Goal: Task Accomplishment & Management: Use online tool/utility

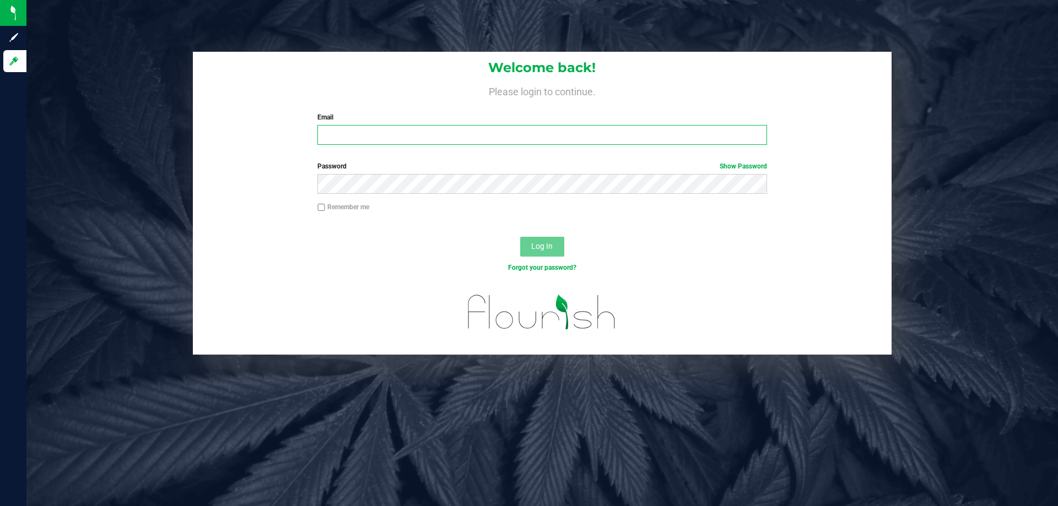
click at [408, 133] on input "Email" at bounding box center [541, 135] width 449 height 20
type input "sharper@liveparallel.com"
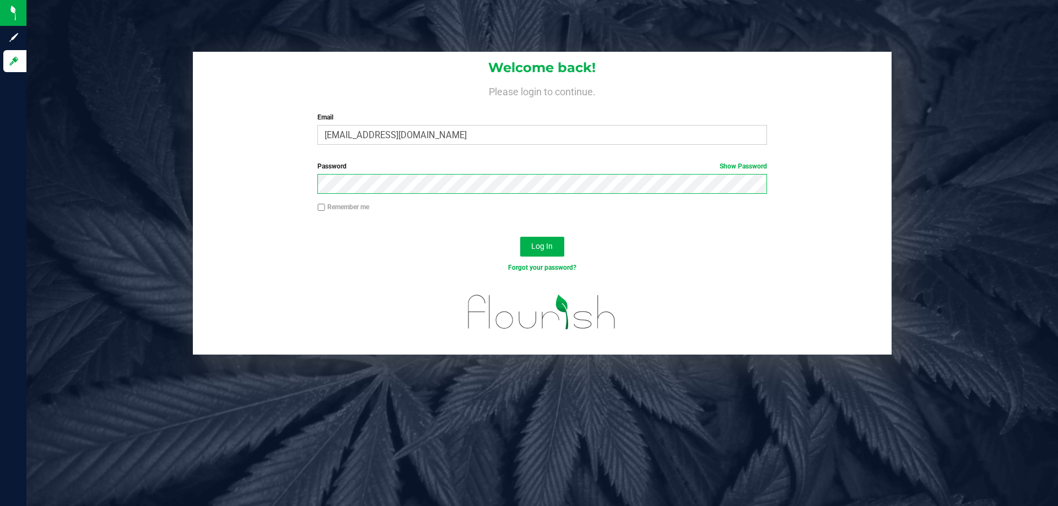
click at [520, 237] on button "Log In" at bounding box center [542, 247] width 44 height 20
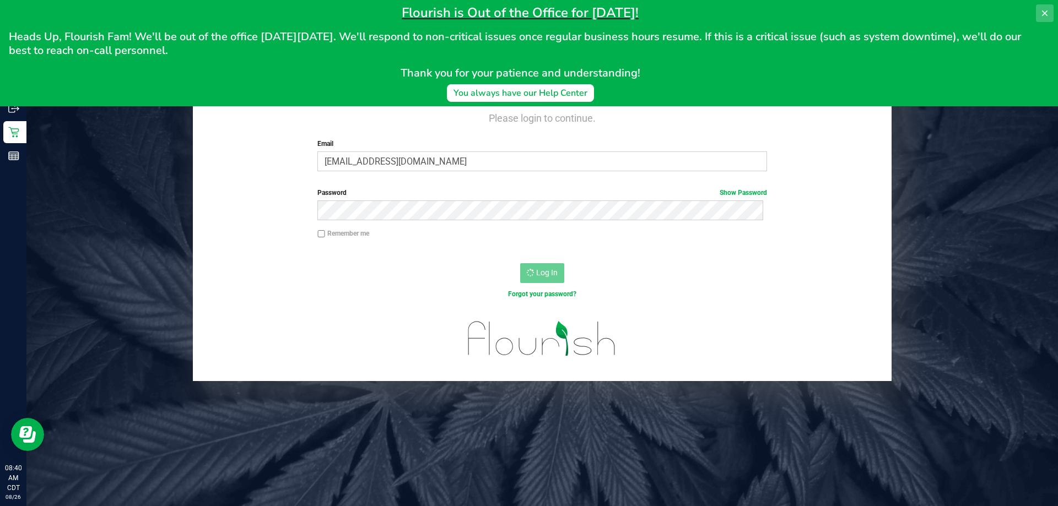
click at [1043, 14] on icon at bounding box center [1045, 13] width 6 height 6
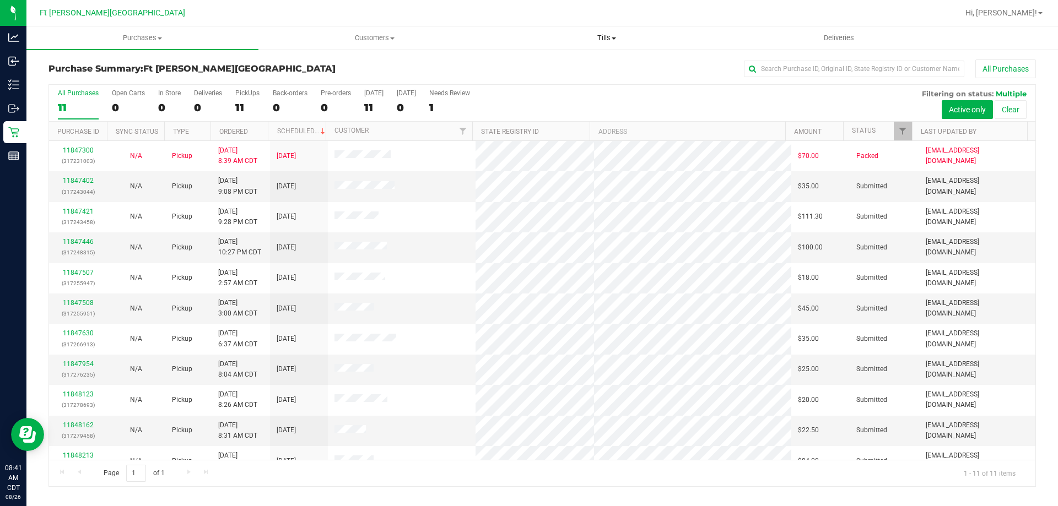
click at [605, 42] on span "Tills" at bounding box center [606, 38] width 231 height 10
click at [548, 66] on span "Manage tills" at bounding box center [527, 66] width 74 height 9
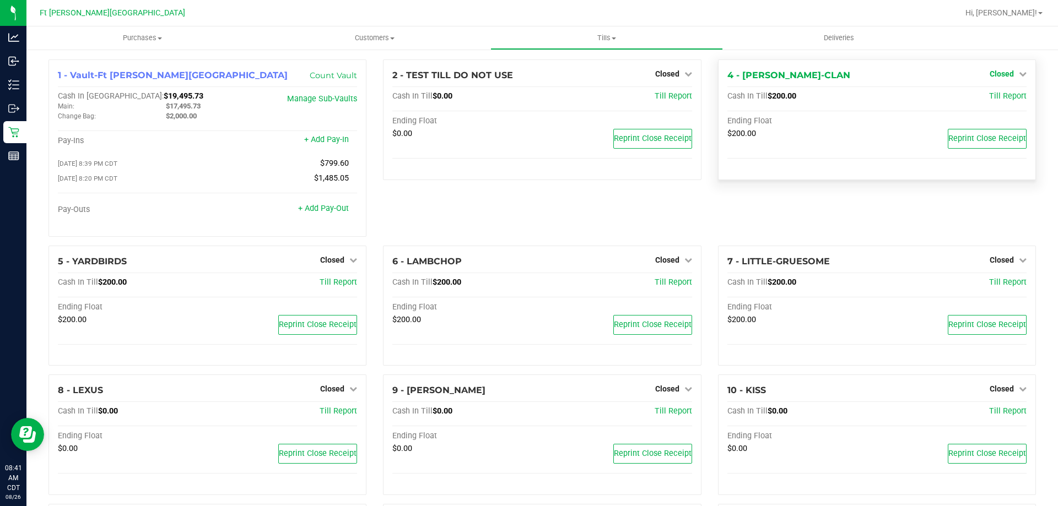
click at [992, 74] on span "Closed" at bounding box center [1001, 73] width 24 height 9
click at [987, 96] on link "Open Till" at bounding box center [1001, 97] width 29 height 9
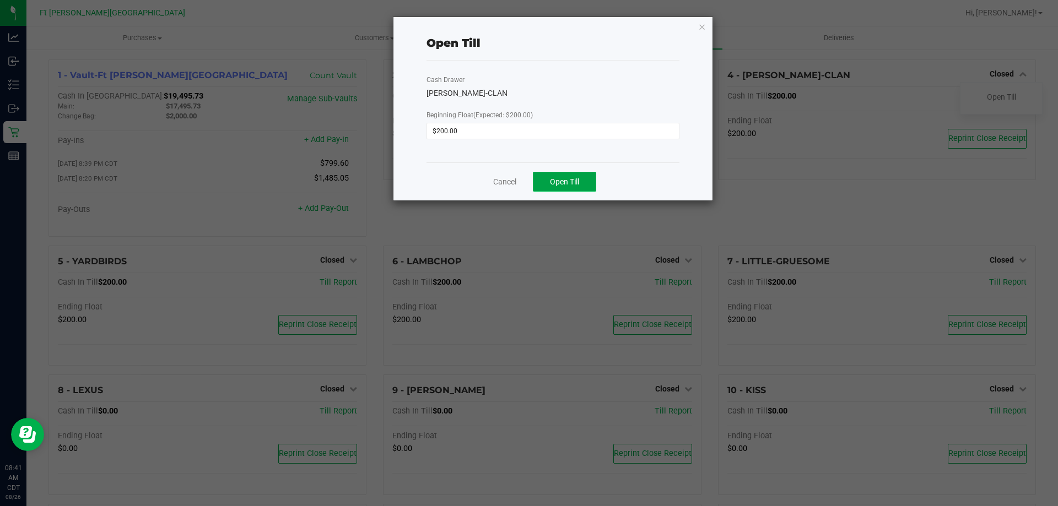
click at [570, 191] on button "Open Till" at bounding box center [564, 182] width 63 height 20
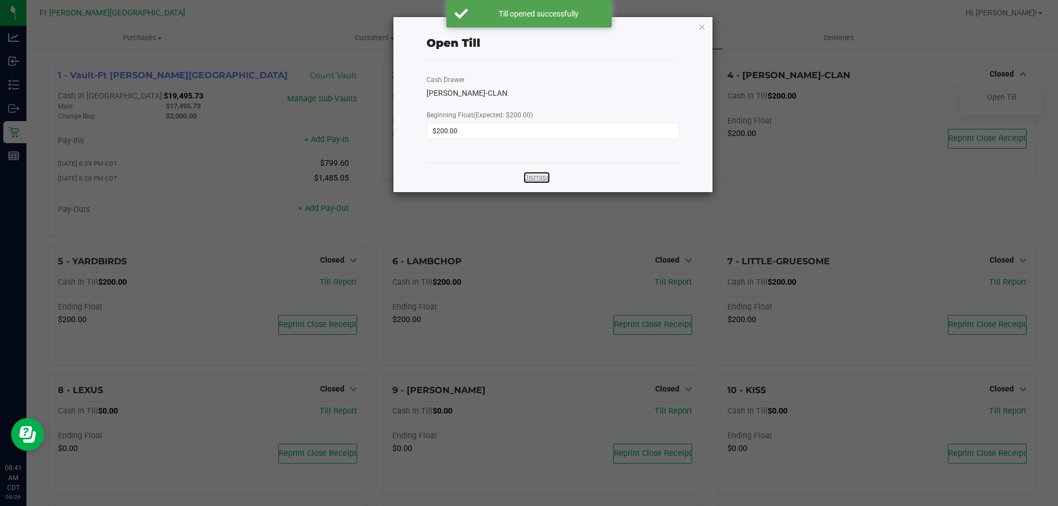
drag, startPoint x: 532, startPoint y: 174, endPoint x: 413, endPoint y: 196, distance: 121.5
click at [532, 175] on link "Dismiss" at bounding box center [536, 178] width 26 height 12
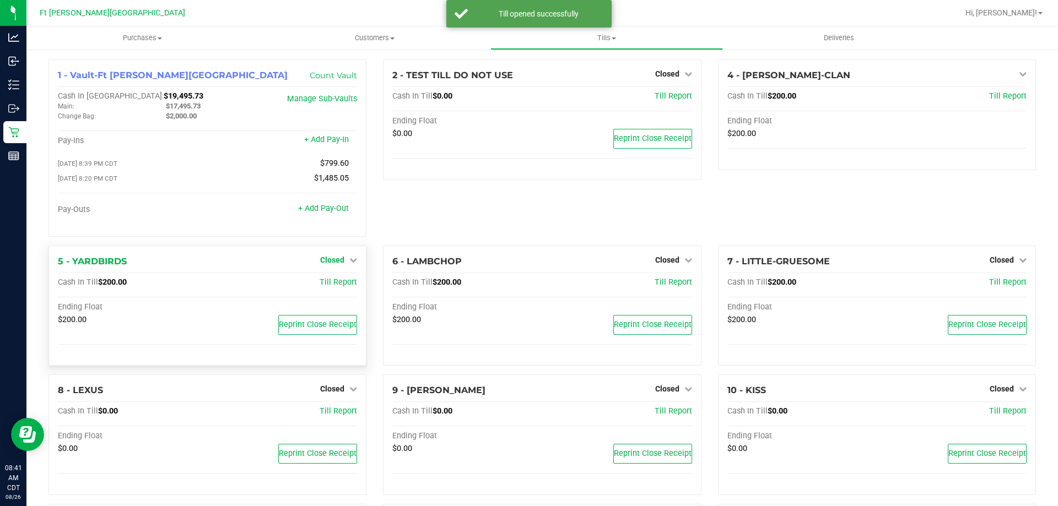
click at [340, 263] on span "Closed" at bounding box center [332, 260] width 24 height 9
click at [345, 285] on div "Open Till" at bounding box center [332, 283] width 82 height 14
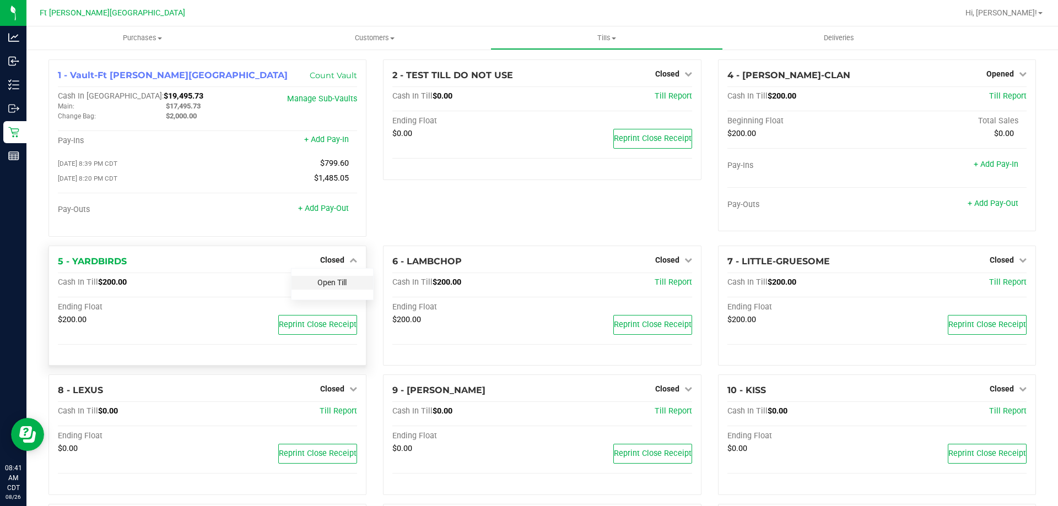
click at [336, 285] on link "Open Till" at bounding box center [331, 282] width 29 height 9
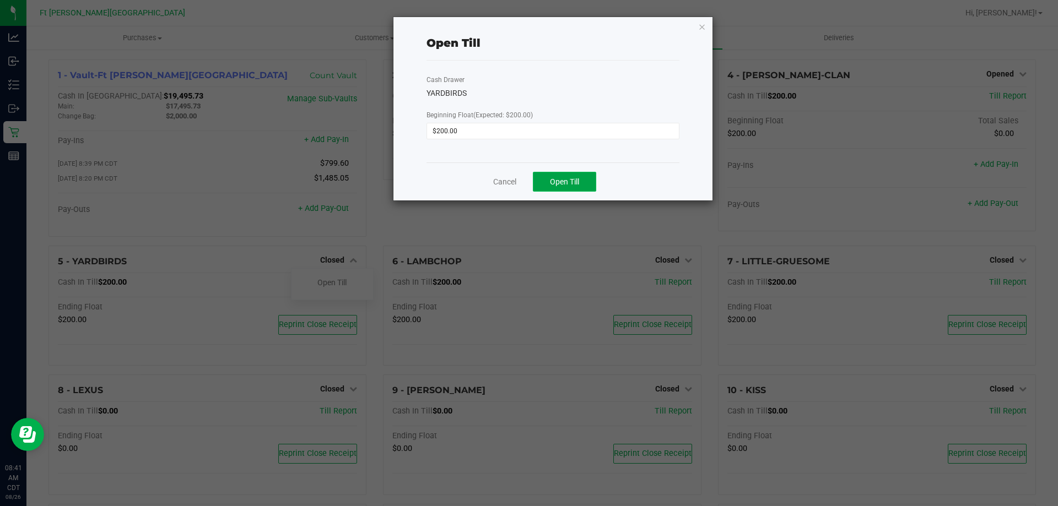
click at [569, 182] on span "Open Till" at bounding box center [564, 181] width 29 height 9
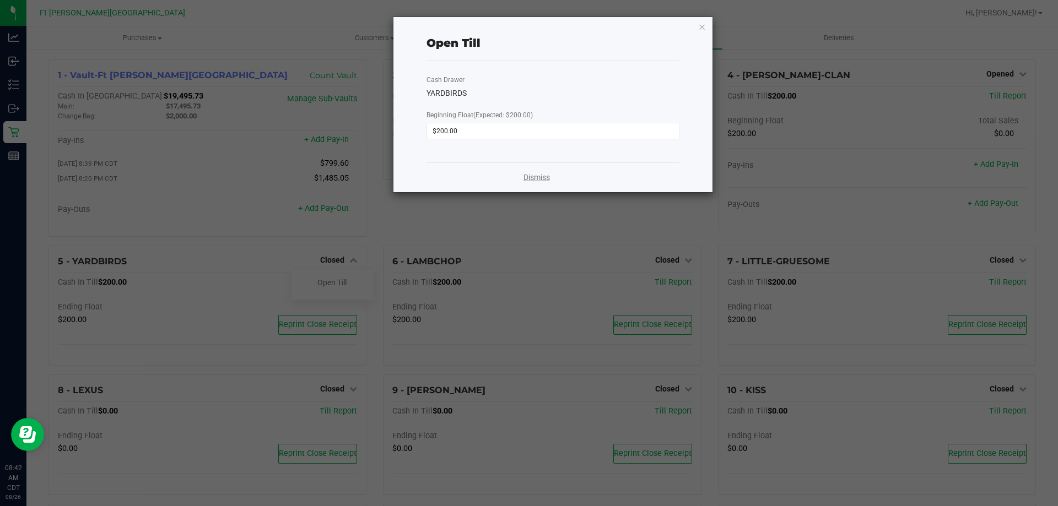
click at [539, 180] on link "Dismiss" at bounding box center [536, 178] width 26 height 12
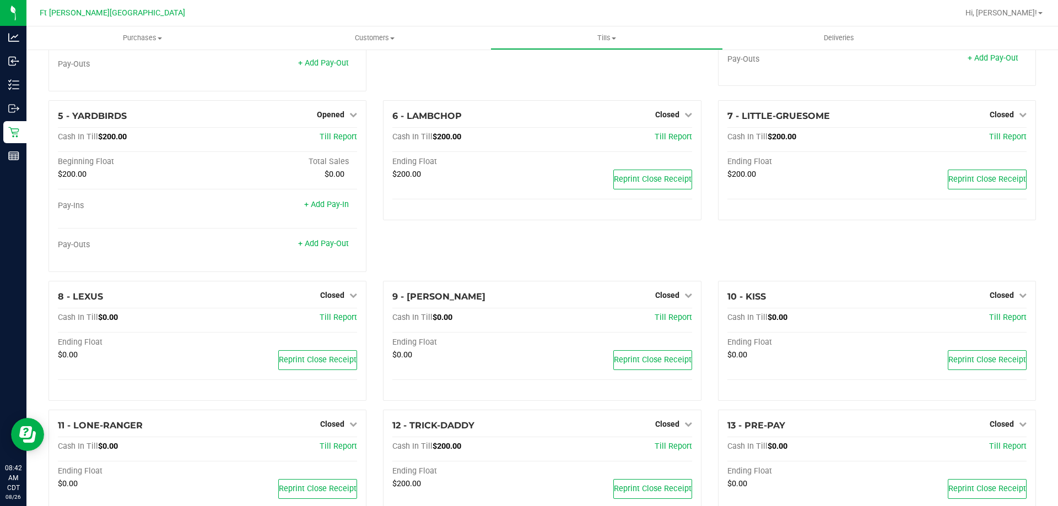
scroll to position [165, 0]
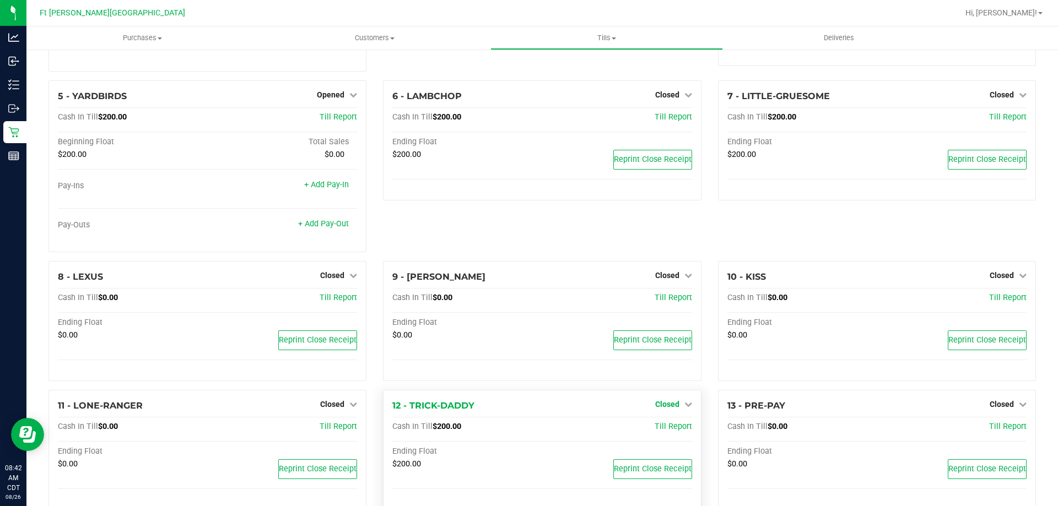
click at [664, 404] on span "Closed" at bounding box center [667, 404] width 24 height 9
click at [665, 425] on link "Open Till" at bounding box center [666, 427] width 29 height 9
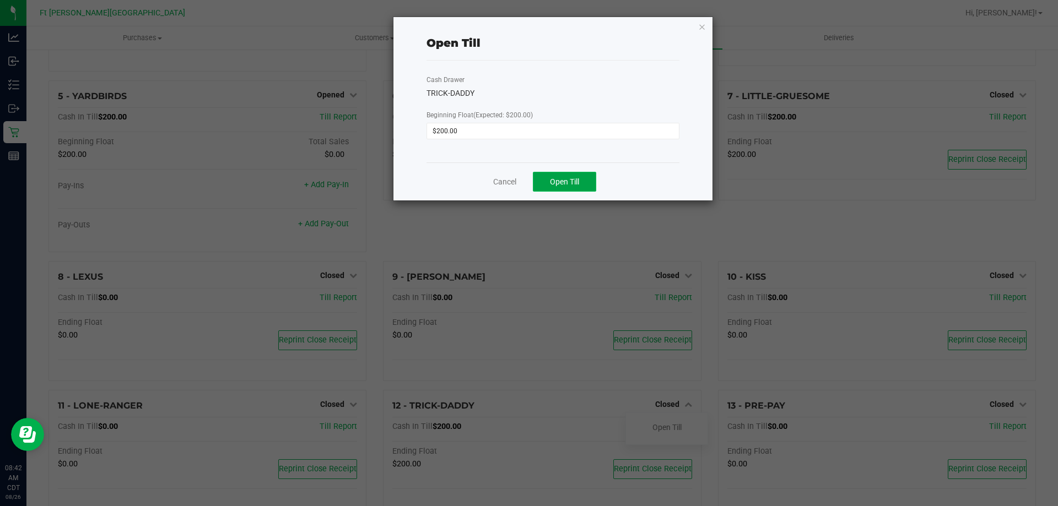
click at [566, 175] on button "Open Till" at bounding box center [564, 182] width 63 height 20
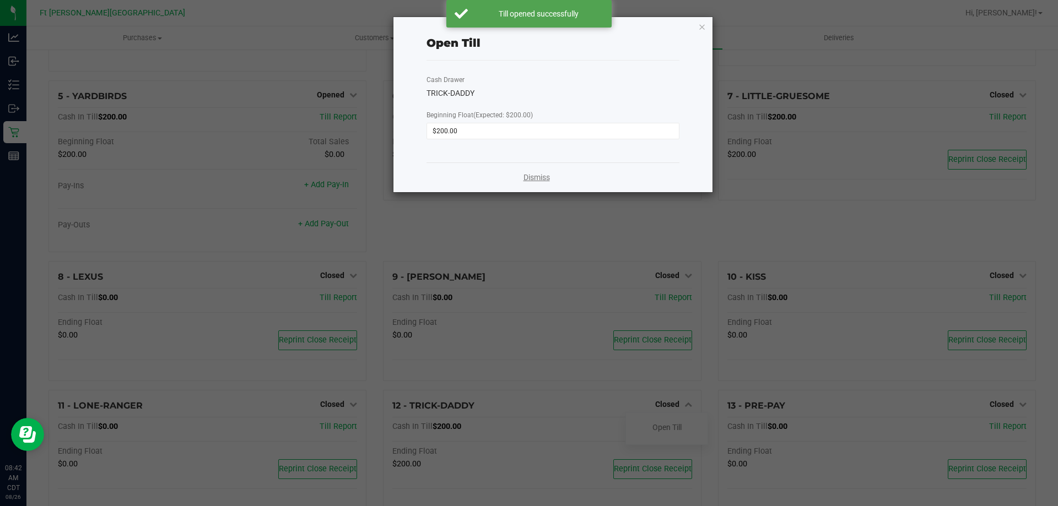
click at [537, 180] on link "Dismiss" at bounding box center [536, 178] width 26 height 12
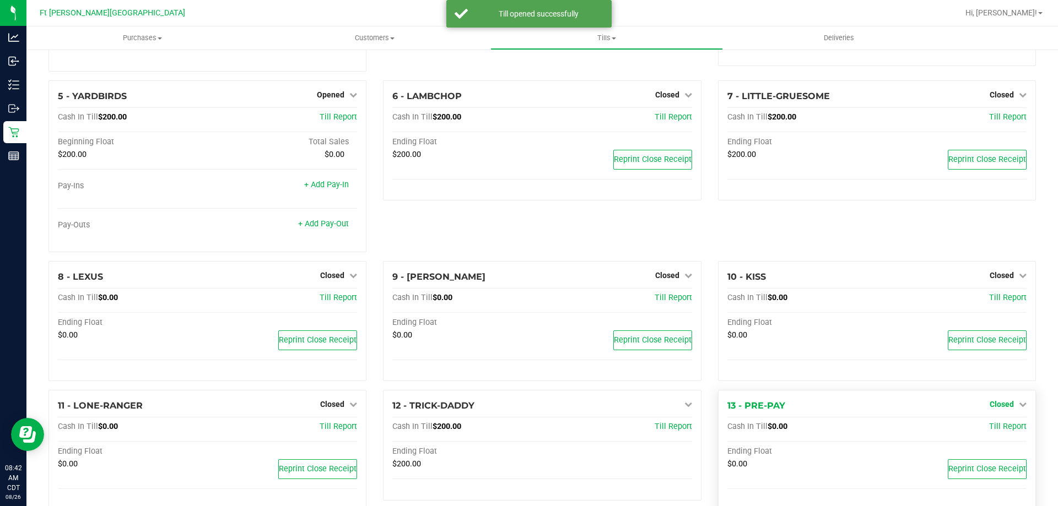
click at [989, 405] on span "Closed" at bounding box center [1001, 404] width 24 height 9
click at [1002, 429] on link "Open Till" at bounding box center [1001, 427] width 29 height 9
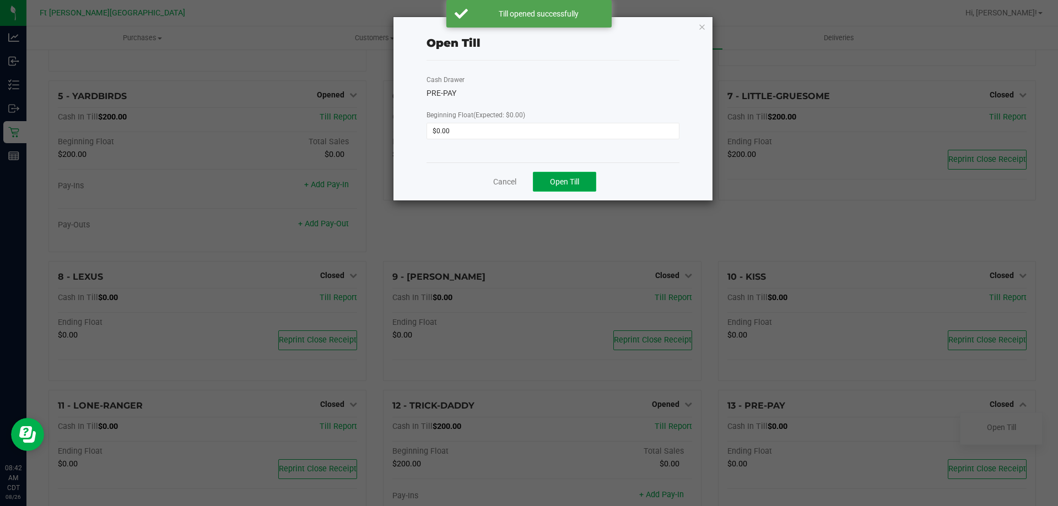
click at [551, 180] on span "Open Till" at bounding box center [564, 181] width 29 height 9
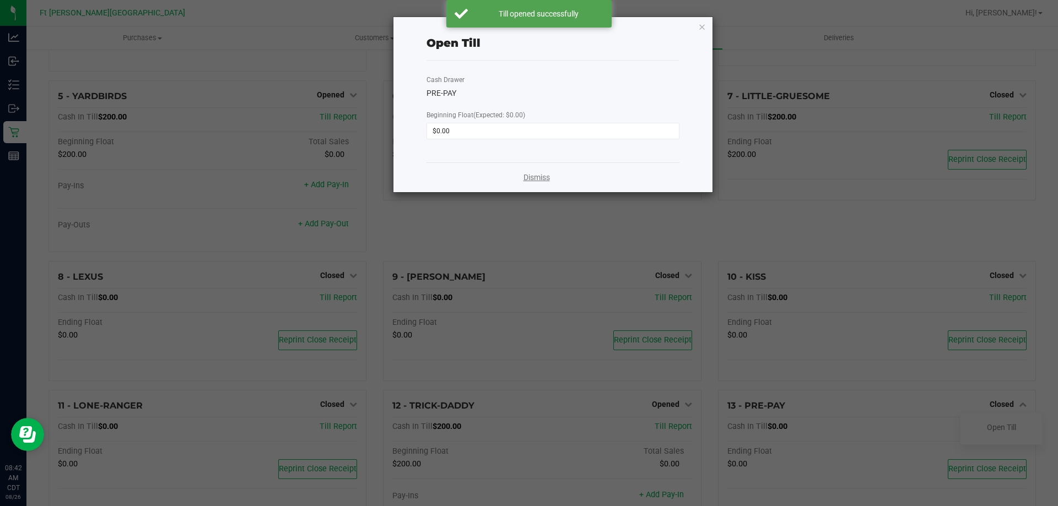
click at [543, 172] on link "Dismiss" at bounding box center [536, 178] width 26 height 12
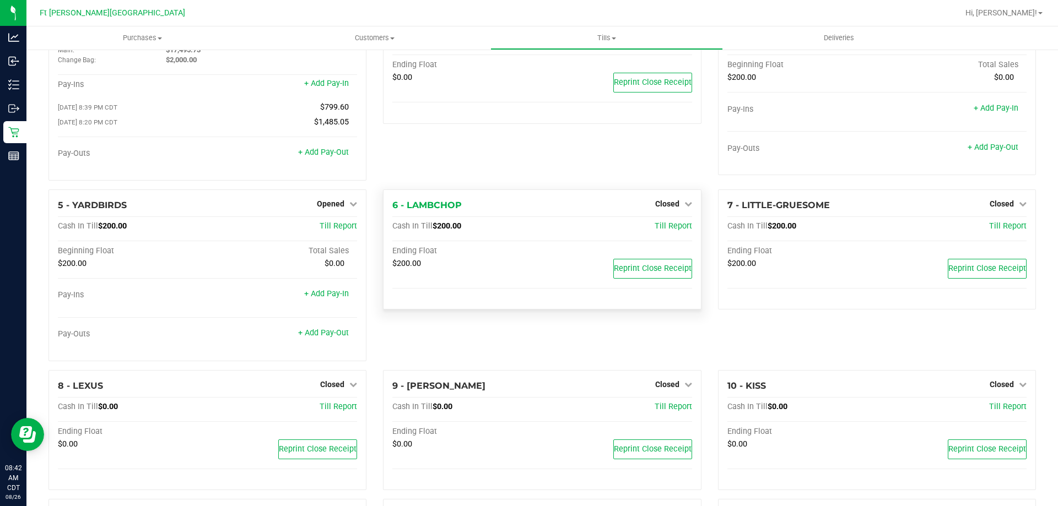
scroll to position [0, 0]
